Goal: Find specific page/section: Find specific page/section

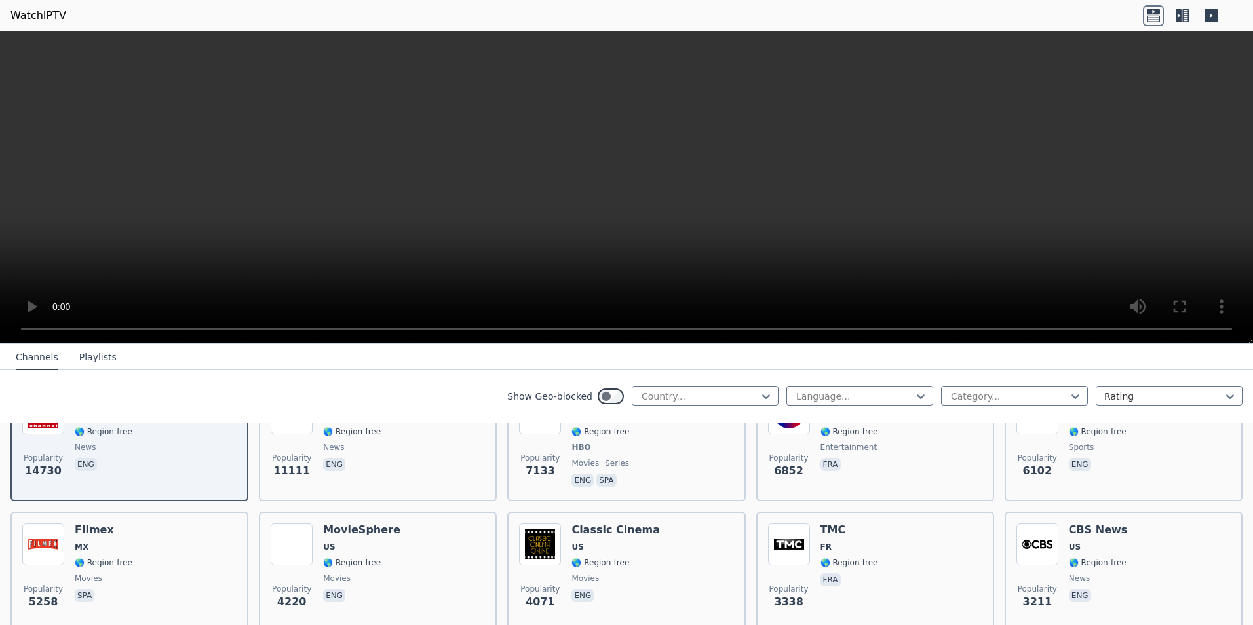
scroll to position [131, 0]
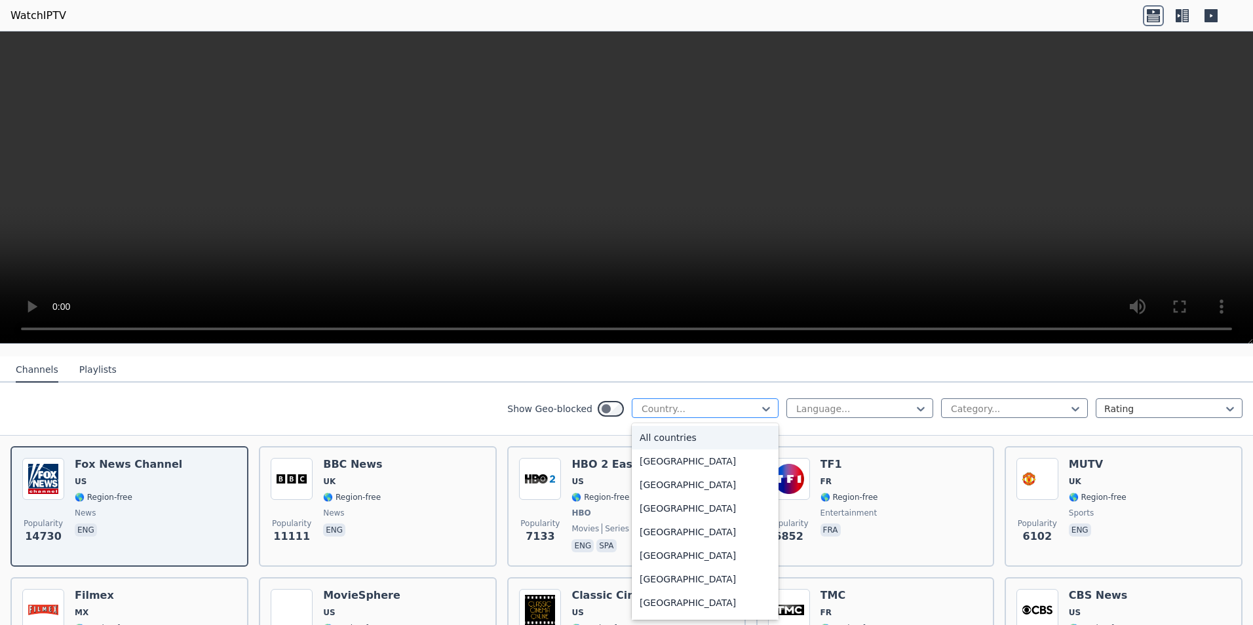
click at [717, 404] on div at bounding box center [699, 408] width 119 height 13
type input "***"
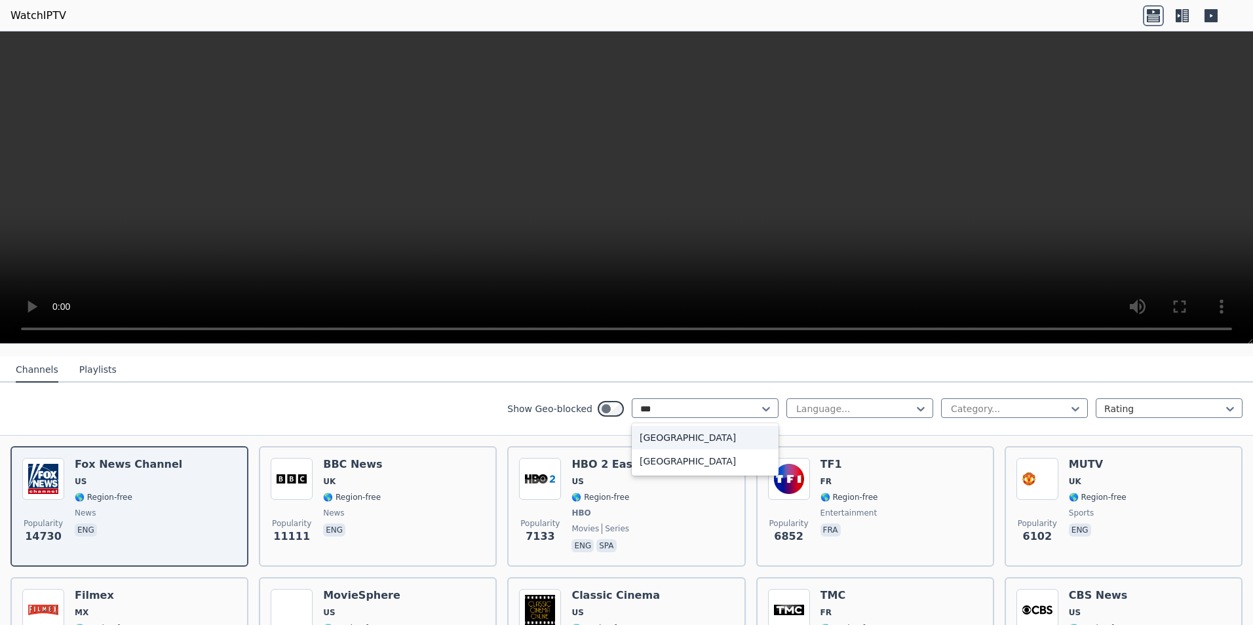
click at [713, 429] on div "[GEOGRAPHIC_DATA]" at bounding box center [705, 438] width 147 height 24
click at [825, 410] on div "Show Geo-blocked option India, selected. India Language... Category... Rating" at bounding box center [626, 409] width 1253 height 53
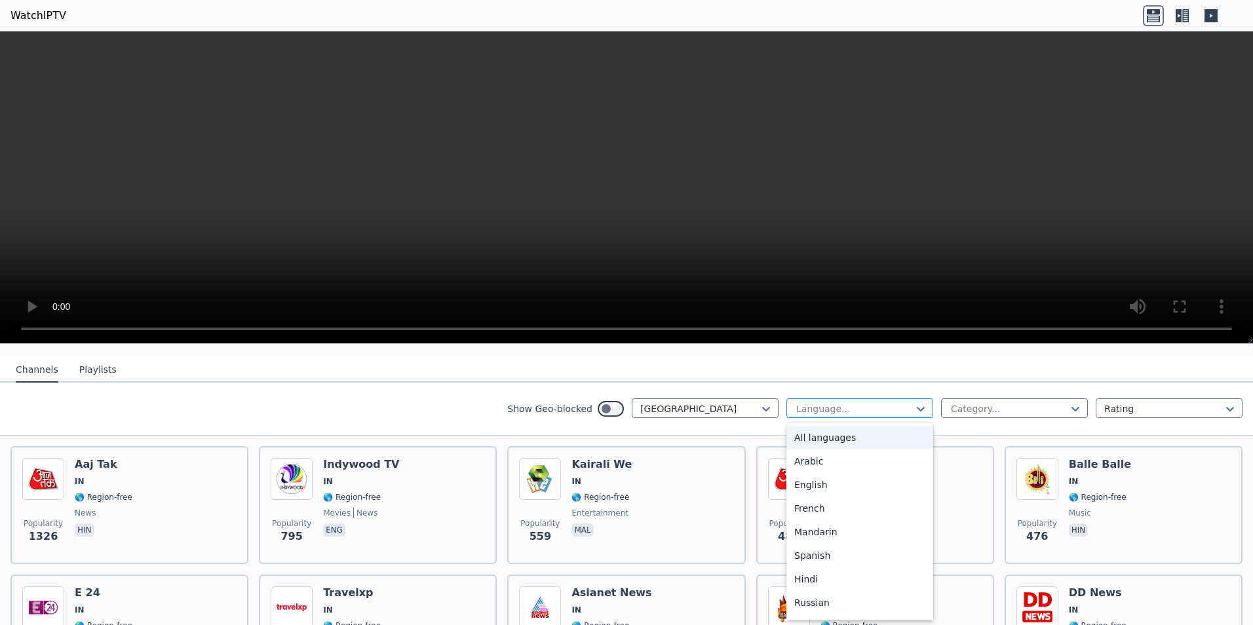
click at [829, 402] on div at bounding box center [854, 408] width 119 height 13
type input "*"
click at [996, 402] on div at bounding box center [1009, 408] width 119 height 13
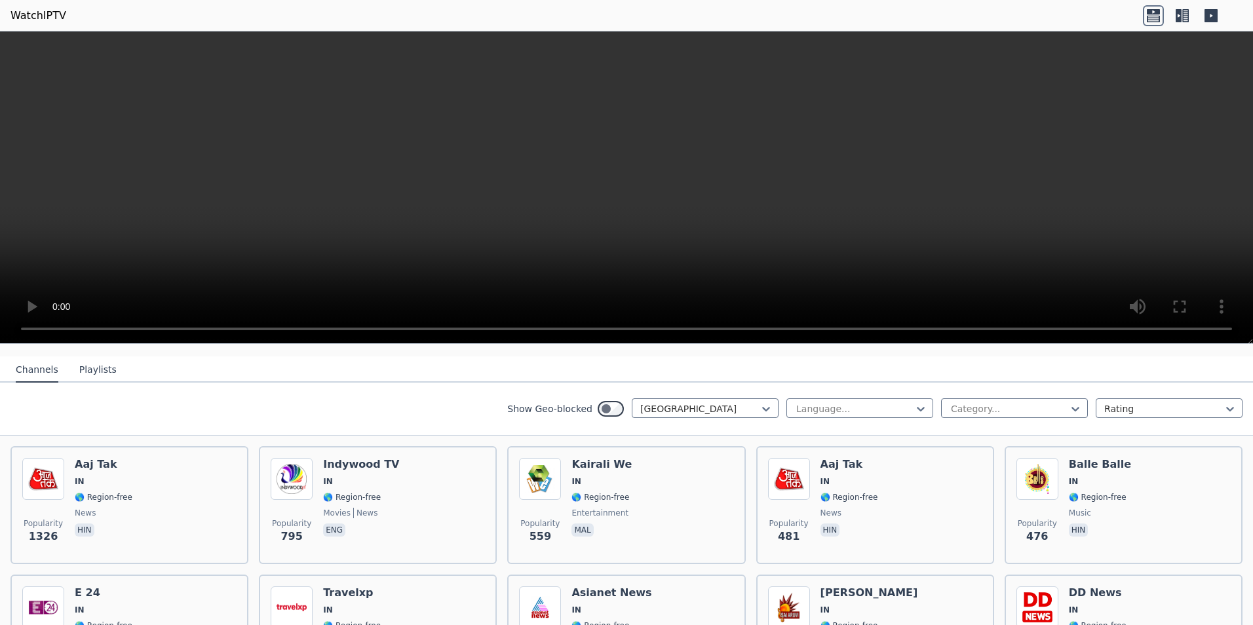
click at [1014, 361] on nav "Channels Playlists" at bounding box center [626, 370] width 1253 height 26
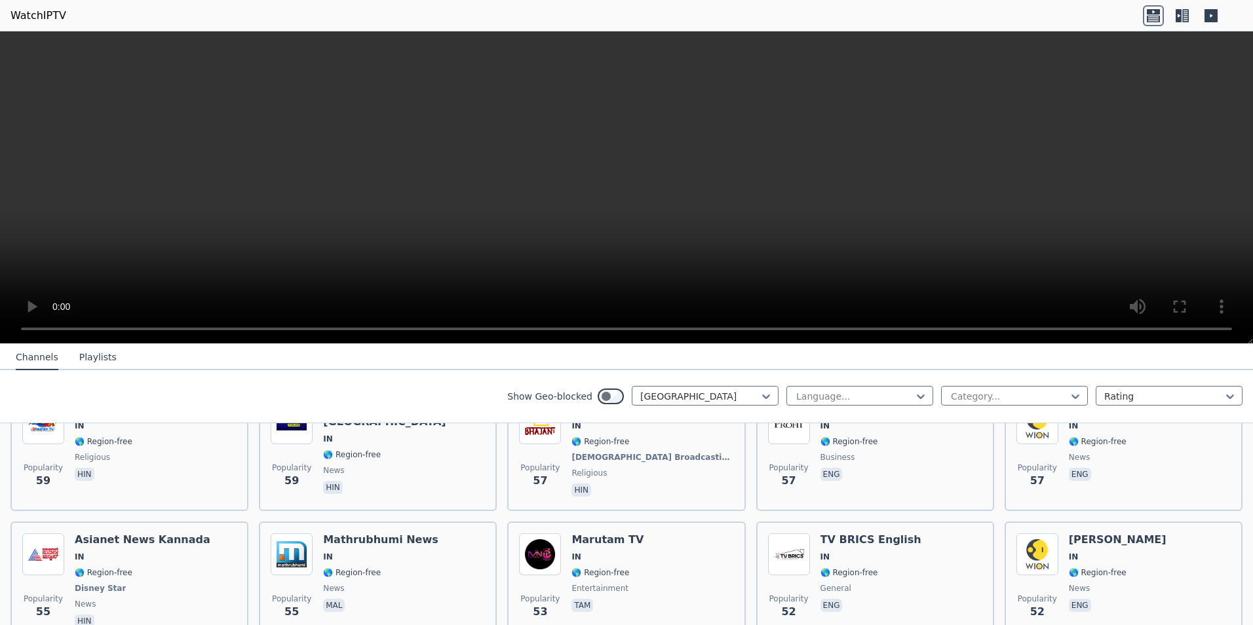
scroll to position [1377, 0]
